Goal: Information Seeking & Learning: Learn about a topic

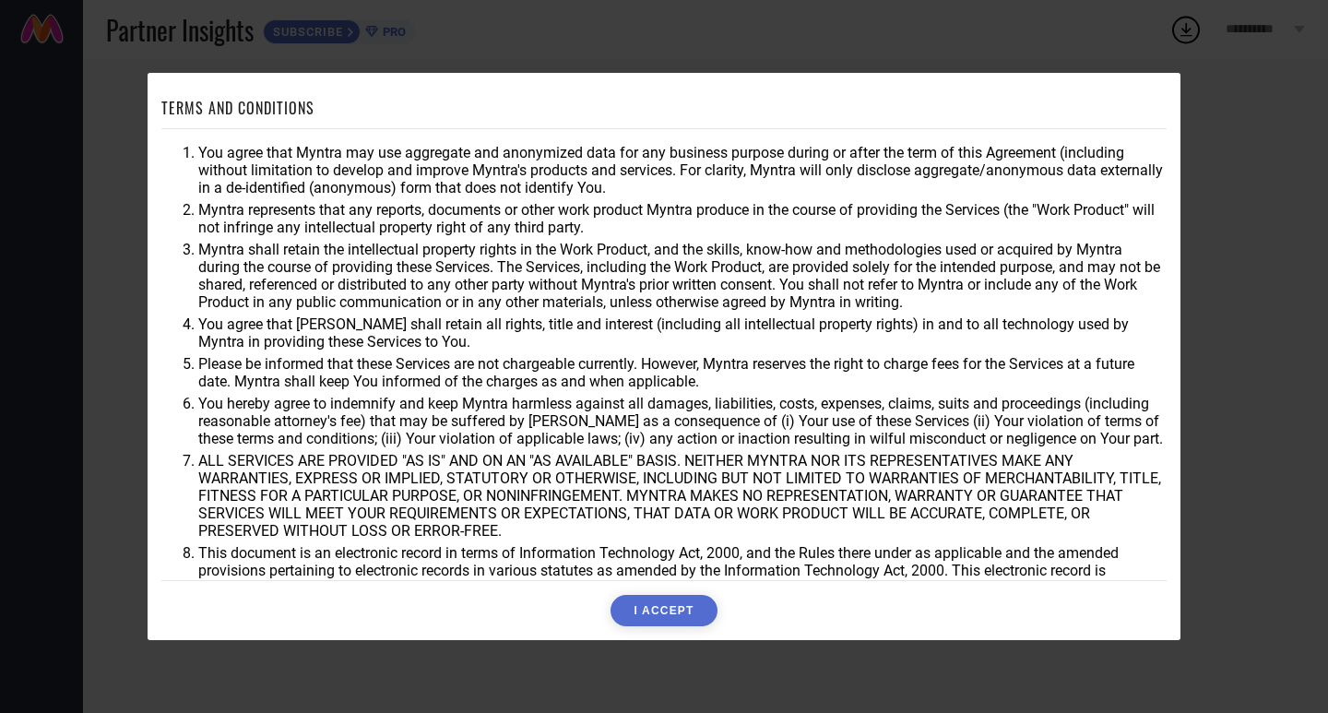
scroll to position [49, 0]
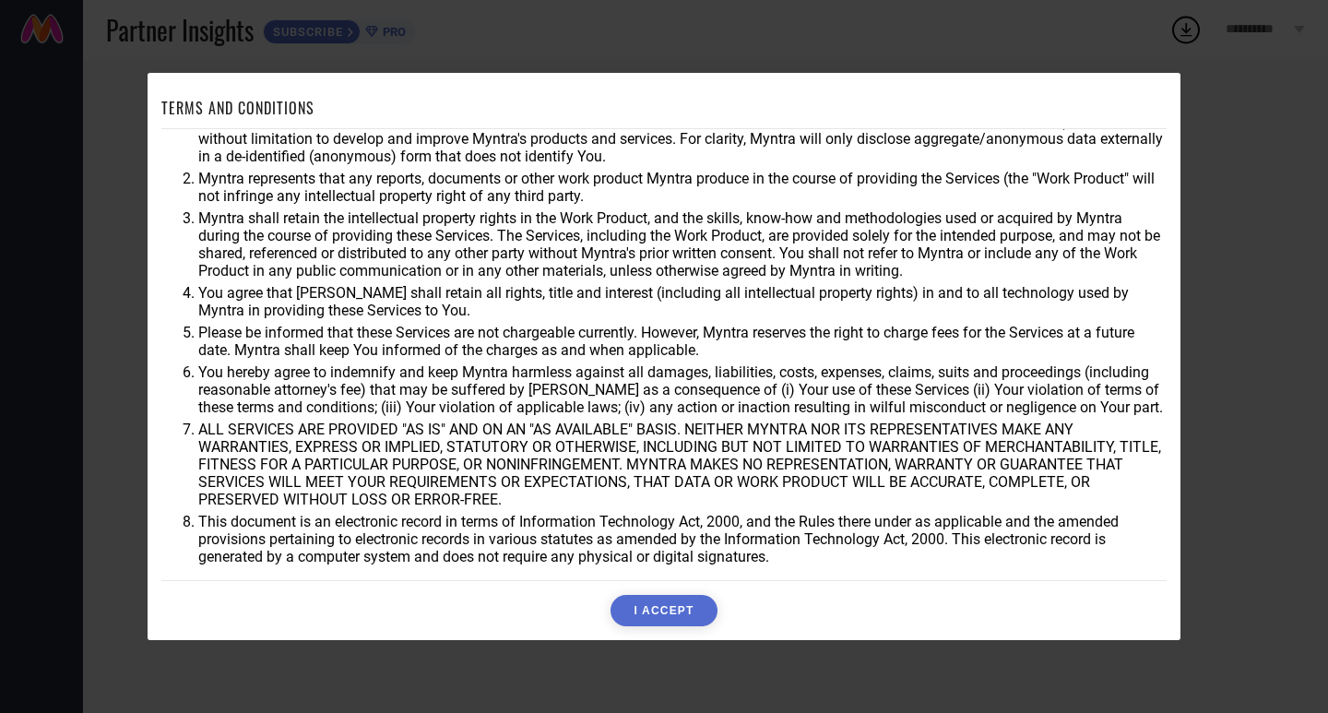
click at [656, 613] on button "I ACCEPT" at bounding box center [664, 610] width 106 height 31
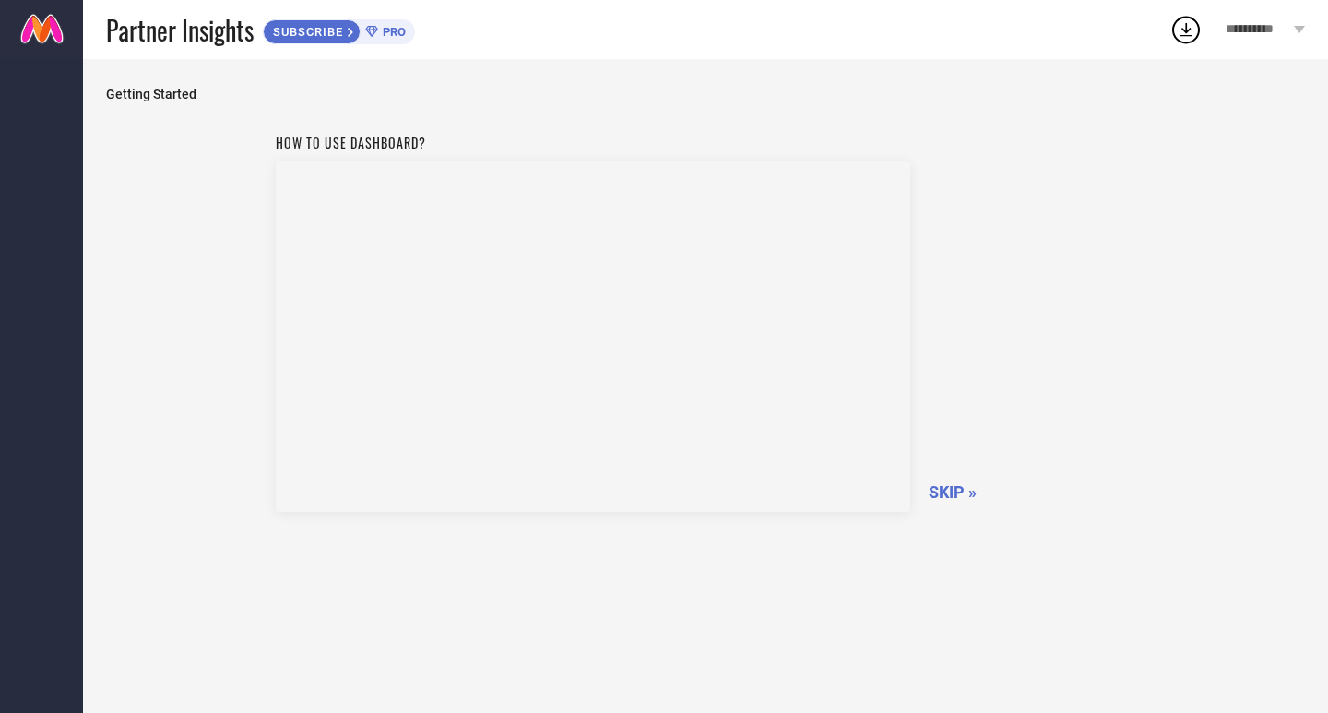
click at [943, 485] on span "SKIP »" at bounding box center [953, 491] width 48 height 19
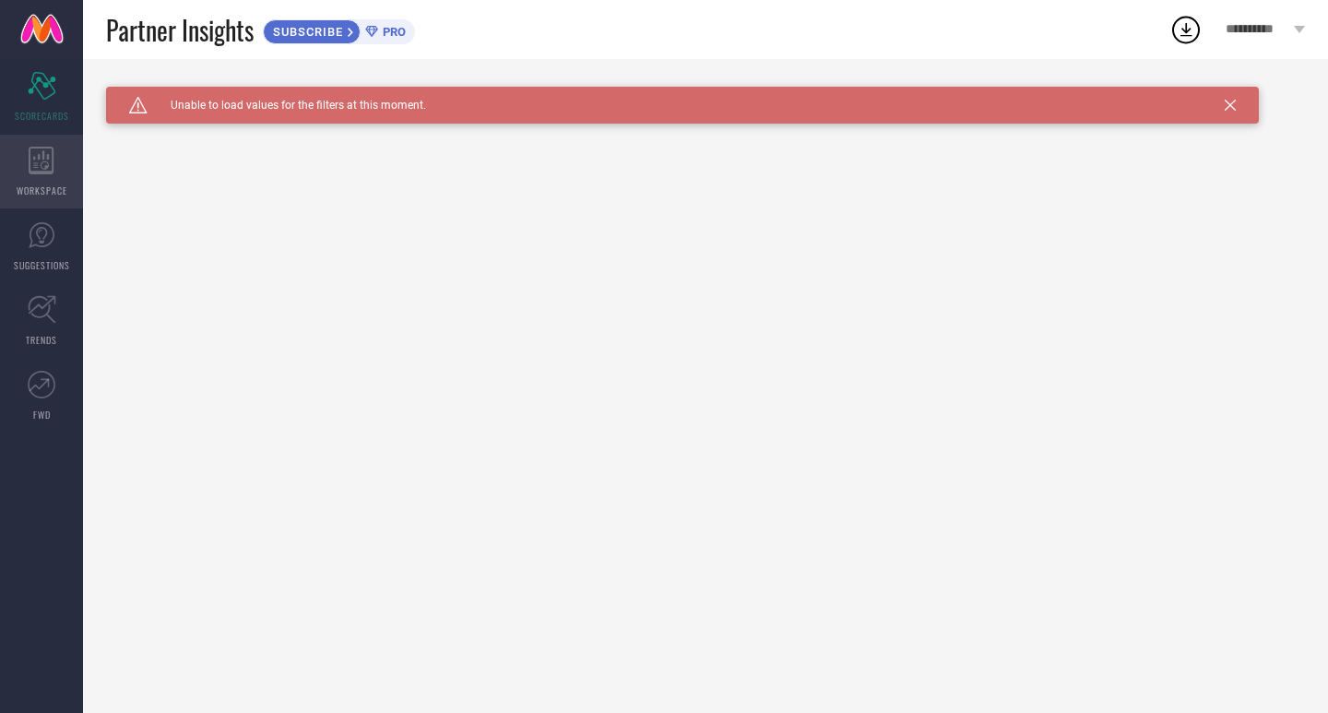
click at [26, 198] on div "WORKSPACE" at bounding box center [41, 172] width 83 height 74
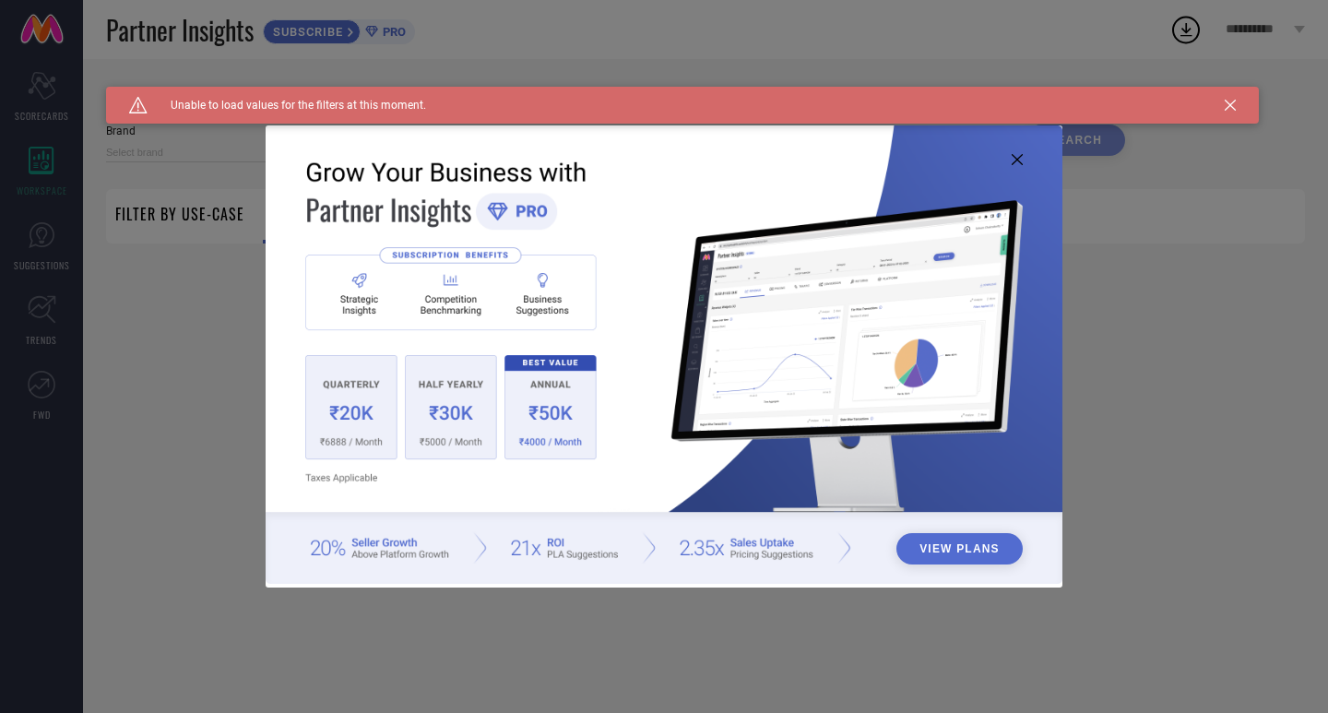
type input "1 STOP FASHION"
type input "All"
click at [1231, 101] on icon at bounding box center [1230, 105] width 11 height 11
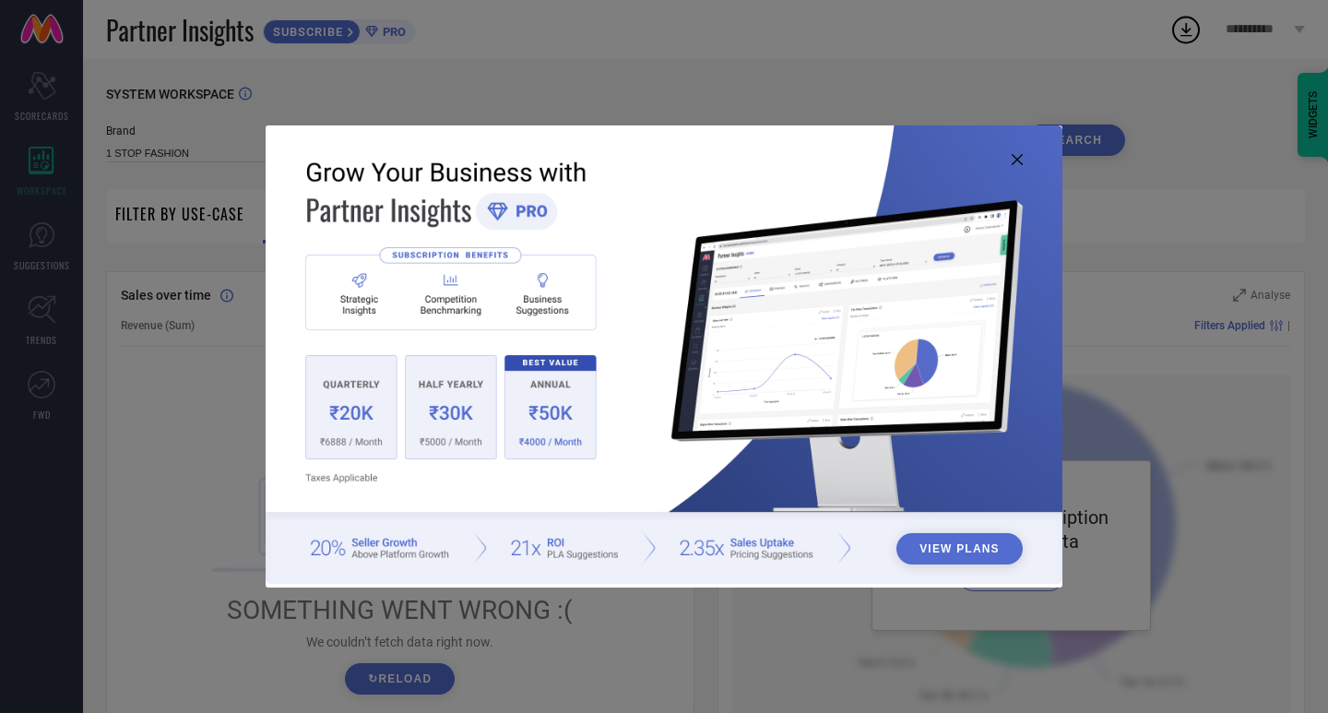
click at [1014, 154] on icon at bounding box center [1017, 159] width 11 height 11
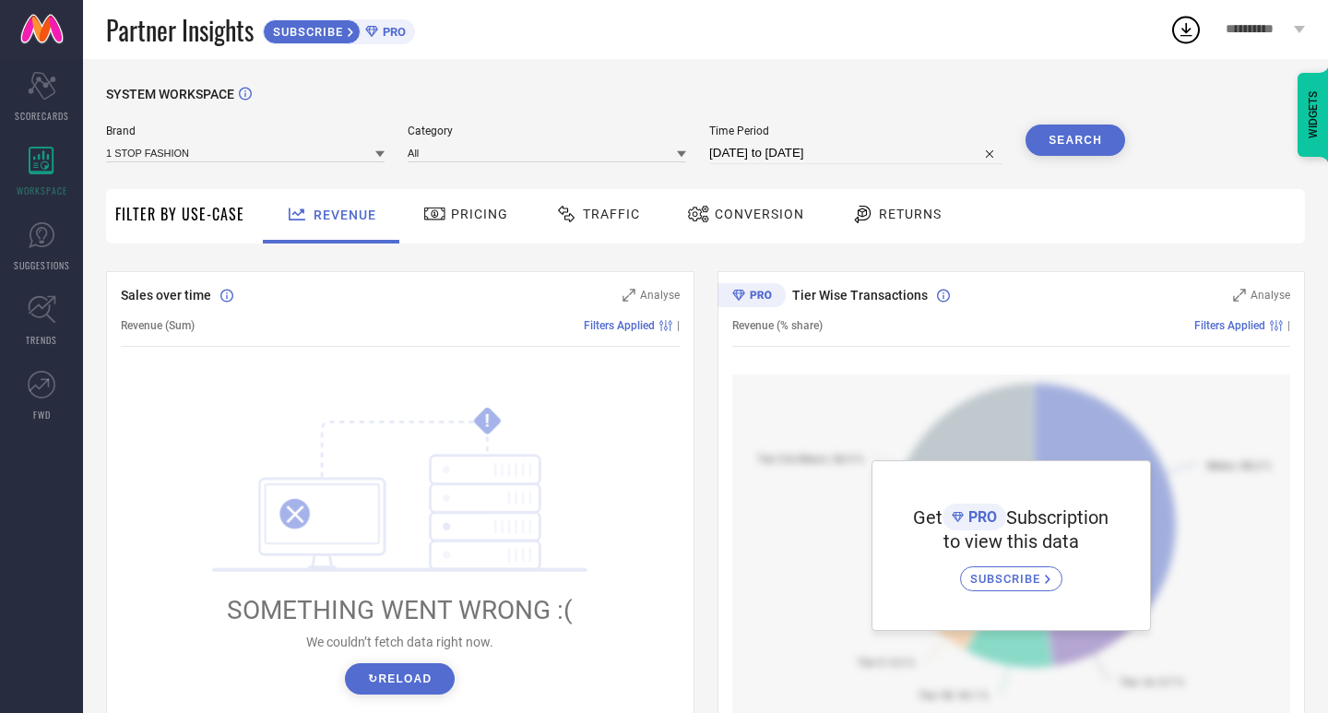
click at [474, 214] on span "Pricing" at bounding box center [479, 214] width 57 height 15
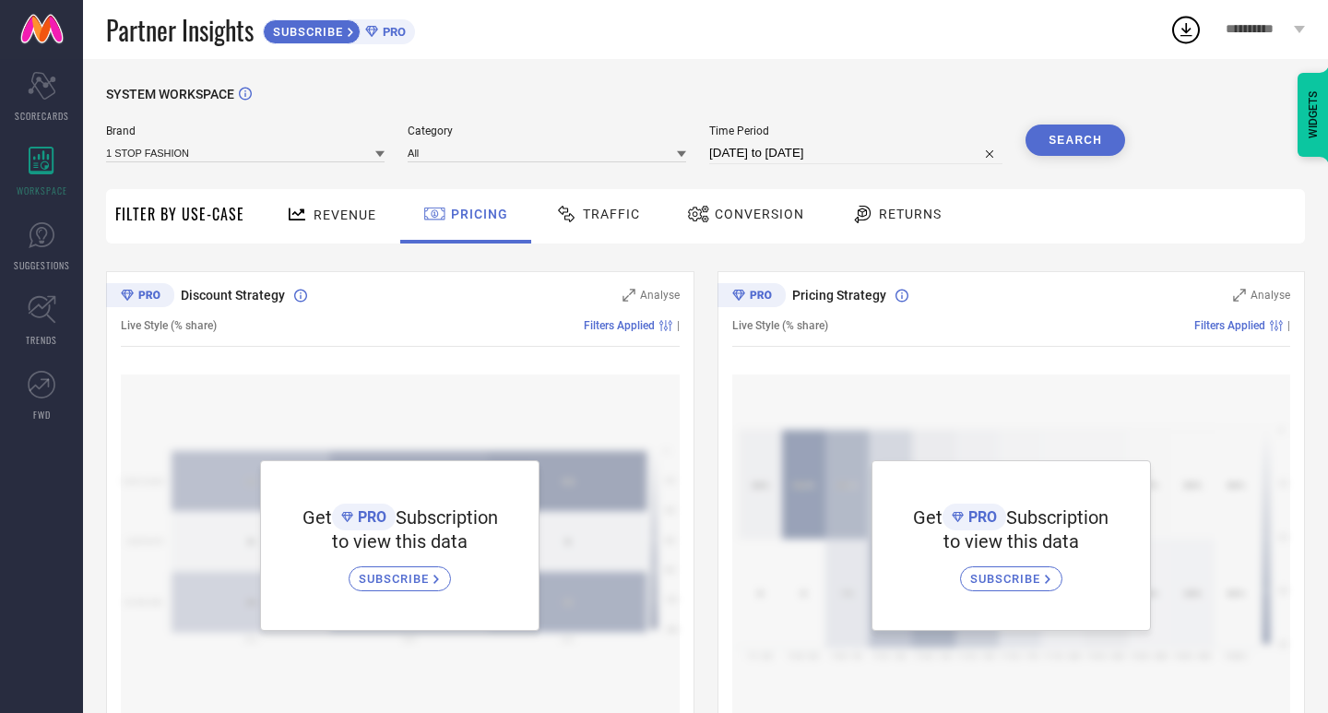
click at [612, 213] on span "Traffic" at bounding box center [611, 214] width 57 height 15
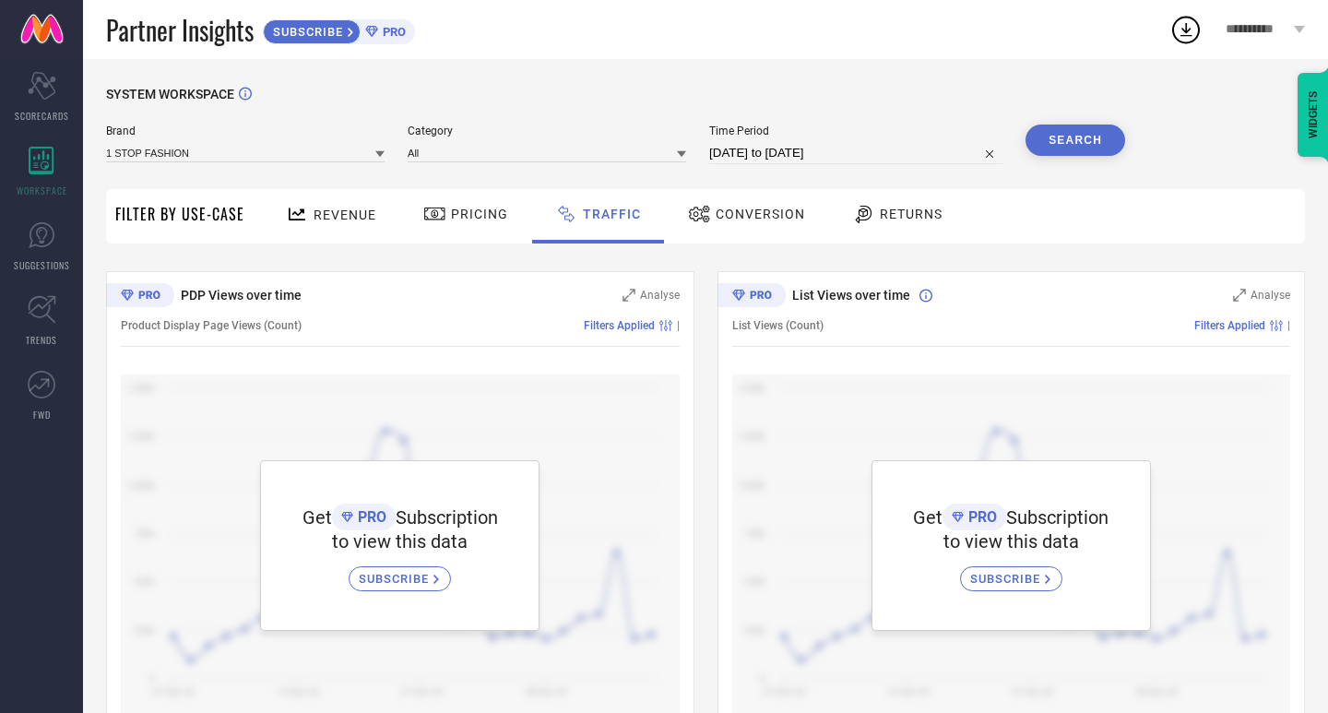
click at [757, 218] on span "Conversion" at bounding box center [760, 214] width 89 height 15
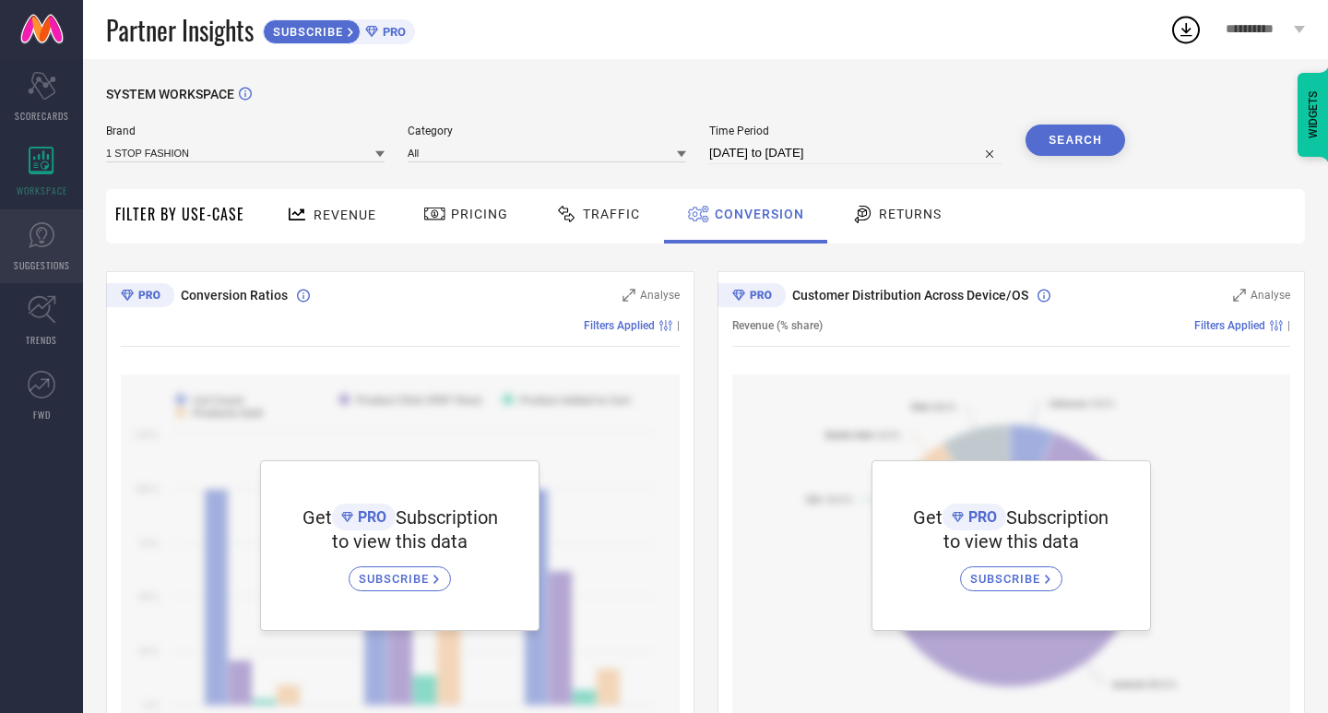
click at [47, 232] on icon at bounding box center [41, 235] width 11 height 17
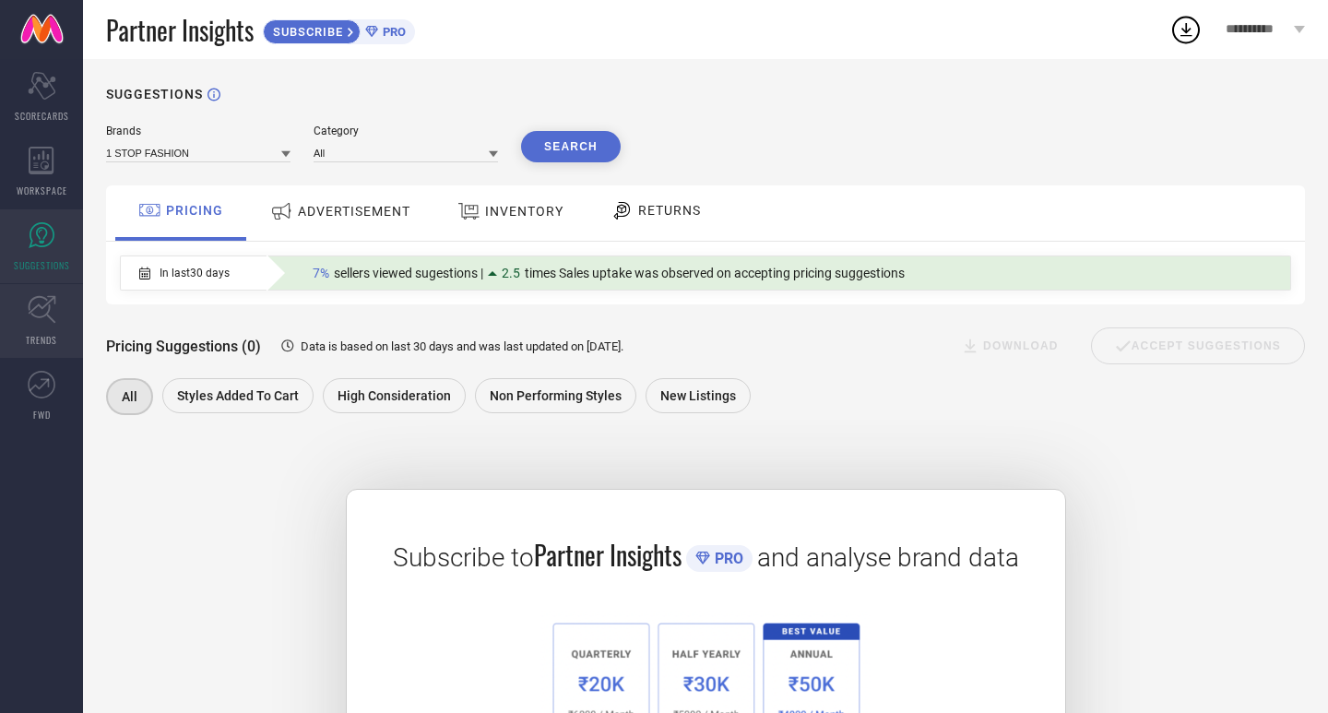
click at [35, 322] on icon at bounding box center [42, 309] width 29 height 29
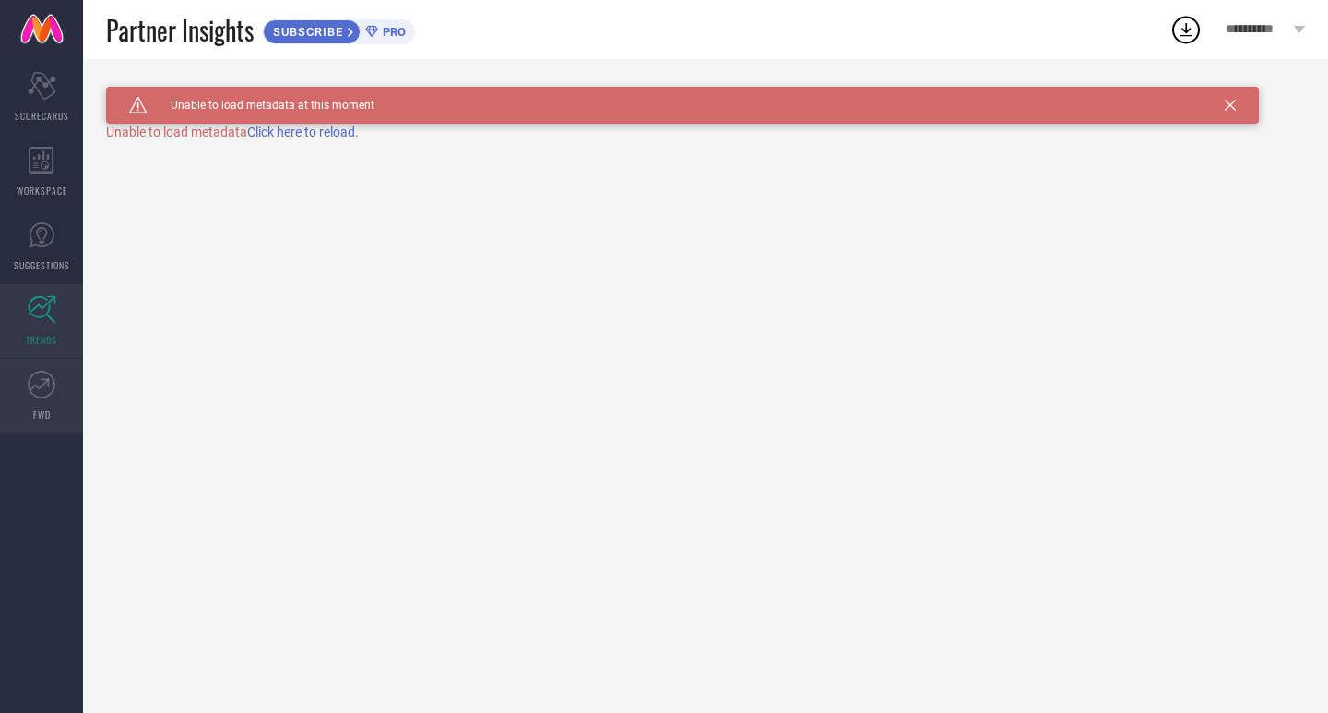
click at [46, 393] on icon at bounding box center [42, 385] width 28 height 28
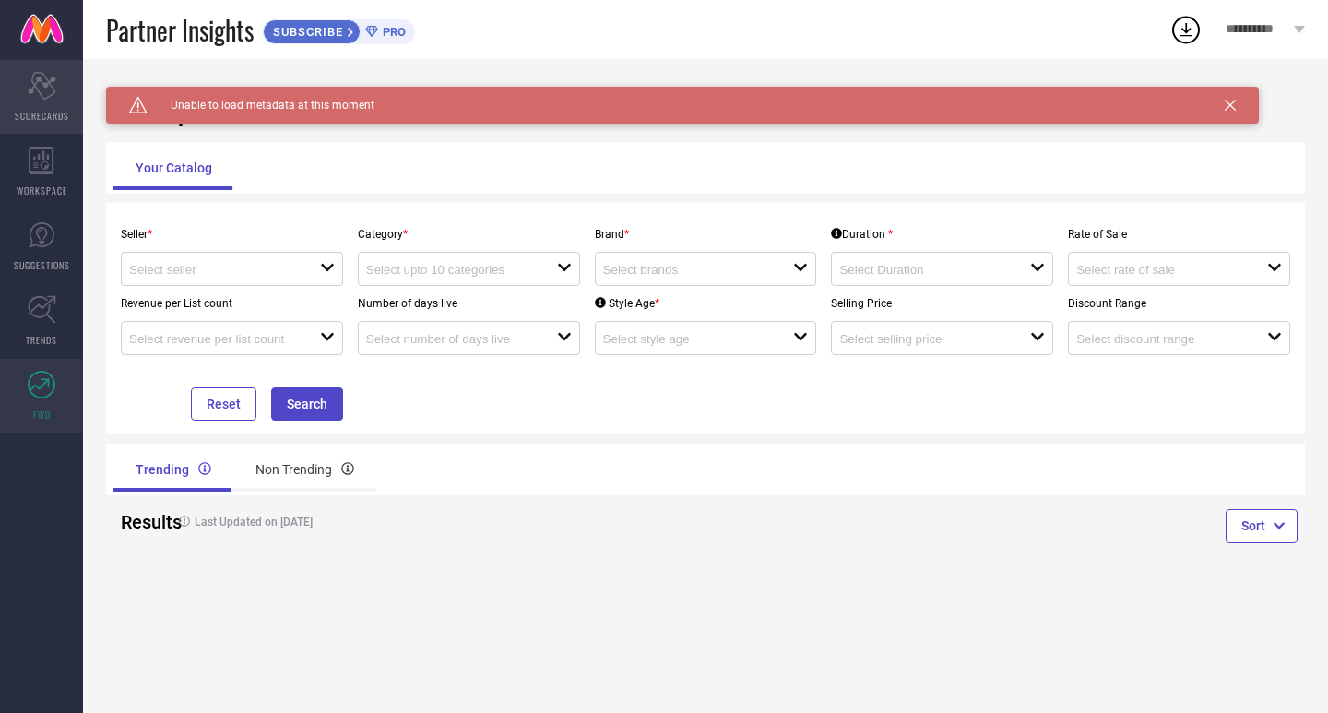
click at [38, 95] on icon "Scorecard" at bounding box center [42, 86] width 29 height 28
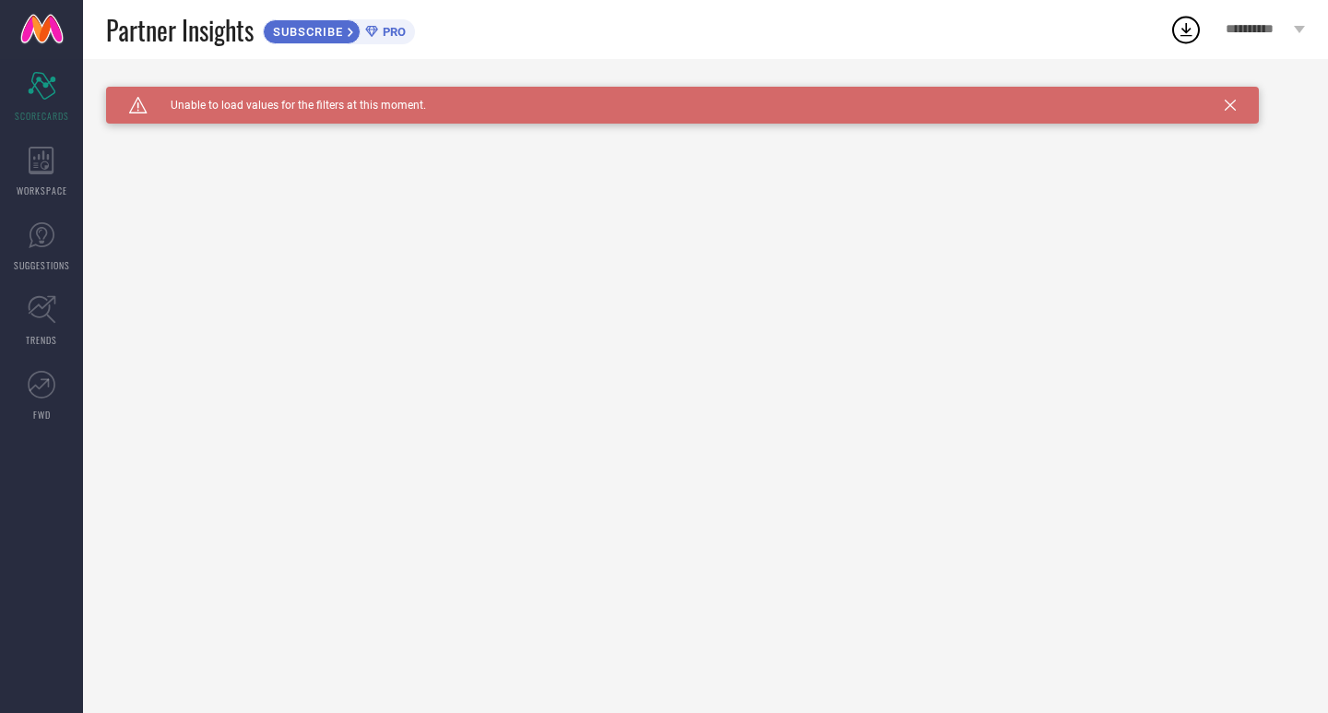
click at [1230, 101] on icon at bounding box center [1230, 105] width 11 height 11
